Goal: Task Accomplishment & Management: Use online tool/utility

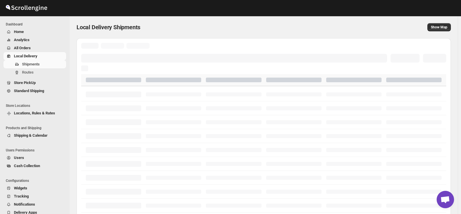
scroll to position [762, 0]
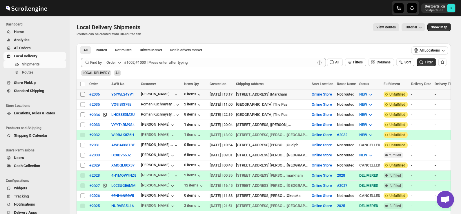
click at [83, 95] on input "Select shipment" at bounding box center [82, 94] width 5 height 5
checkbox input "true"
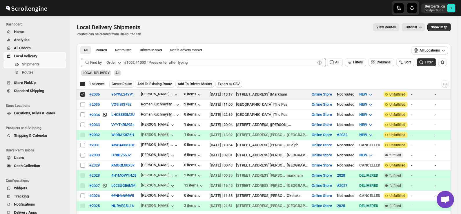
click at [118, 84] on span "Create Route" at bounding box center [122, 84] width 20 height 5
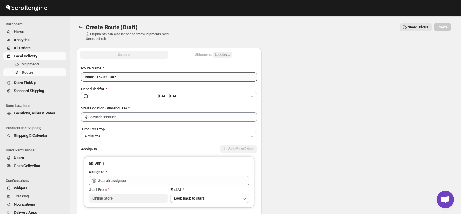
type input "Online Store"
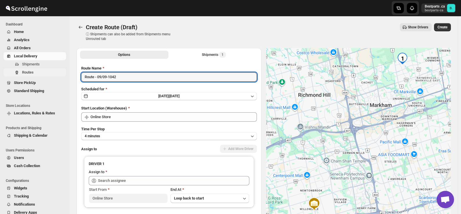
drag, startPoint x: 150, startPoint y: 75, endPoint x: 14, endPoint y: 70, distance: 135.5
click at [14, 70] on div "Skip to content Bestparts .ca bestparts-ca B. Dashboard Home Analytics All Orde…" at bounding box center [230, 137] width 461 height 274
paste input "[PERSON_NAME] [STREET_ADDRESS][PERSON_NAME] [PHONE_NUMBER]"
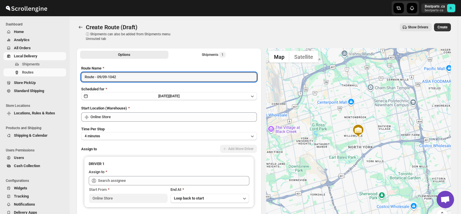
paste input "#2036"
type input "#2036"
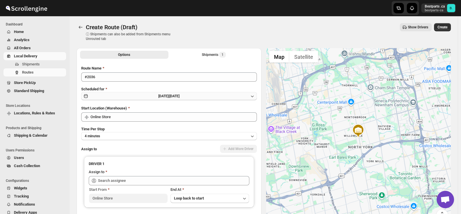
click at [169, 94] on span "[DATE] |" at bounding box center [163, 96] width 11 height 4
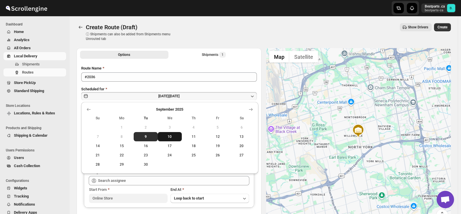
click at [175, 139] on span "10" at bounding box center [169, 137] width 19 height 5
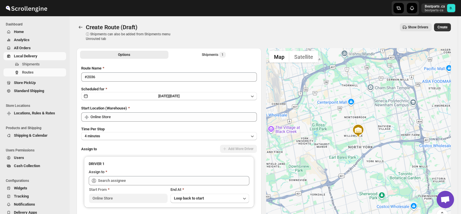
click at [221, 40] on div "Create Route (Draft) ⓘ Shipments can also be added from Shipments menu Unrouted…" at bounding box center [264, 32] width 374 height 18
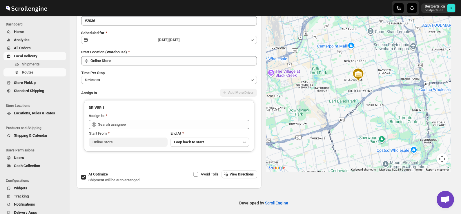
scroll to position [59, 0]
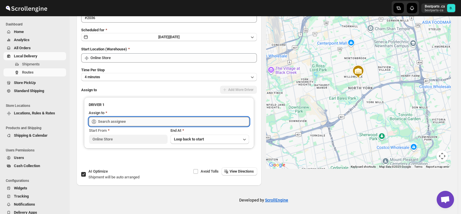
click at [148, 118] on input "text" at bounding box center [173, 121] width 151 height 9
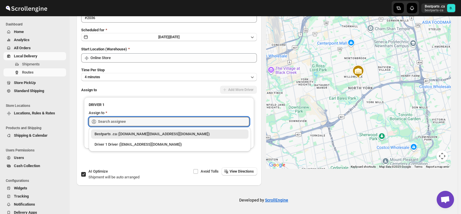
click at [131, 133] on div "Bestparts .ca ([DOMAIN_NAME][EMAIL_ADDRESS][DOMAIN_NAME])" at bounding box center [170, 134] width 150 height 6
type input "Bestparts .ca ([DOMAIN_NAME][EMAIL_ADDRESS][DOMAIN_NAME])"
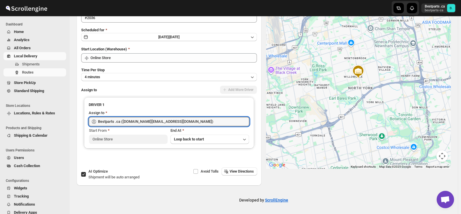
click at [339, 194] on div "Developed by ScrollEngine" at bounding box center [264, 200] width 388 height 29
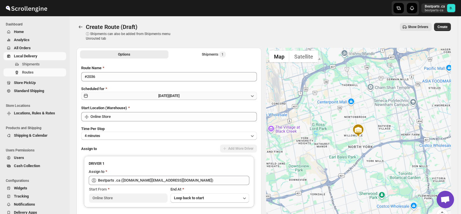
scroll to position [0, 0]
click at [446, 27] on span "Create" at bounding box center [443, 27] width 10 height 5
